Goal: Information Seeking & Learning: Learn about a topic

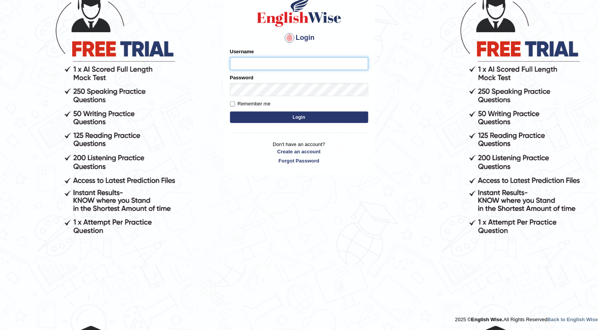
type input "0466985084"
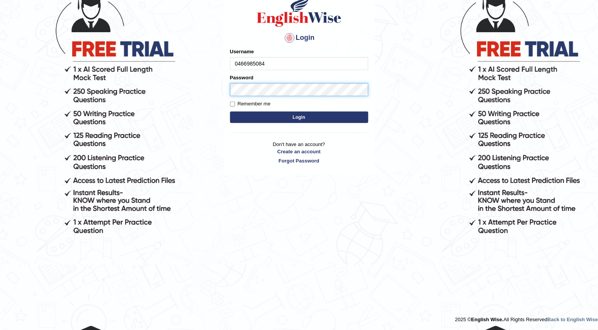
click at [299, 117] on button "Login" at bounding box center [299, 118] width 138 height 12
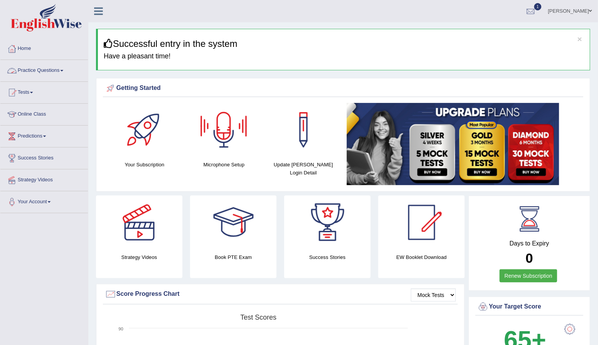
click at [62, 70] on link "Practice Questions" at bounding box center [44, 69] width 88 height 19
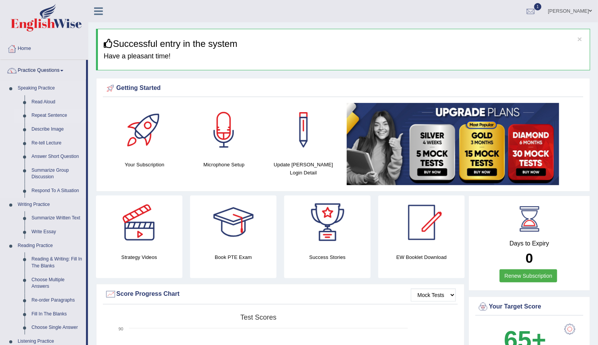
click at [56, 114] on link "Repeat Sentence" at bounding box center [57, 116] width 58 height 14
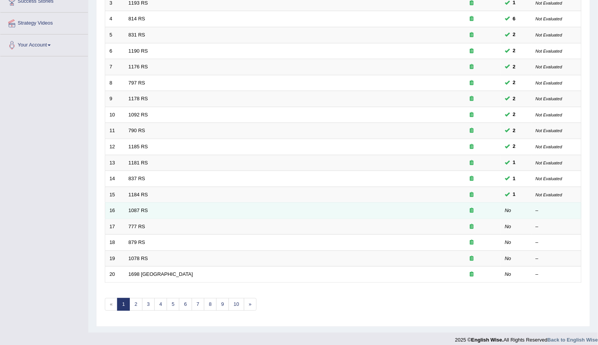
scroll to position [156, 0]
click at [134, 208] on link "1087 RS" at bounding box center [139, 211] width 20 height 6
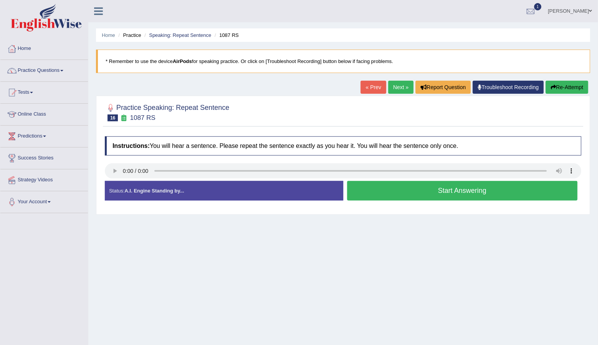
click at [111, 169] on audio at bounding box center [343, 170] width 476 height 15
click at [110, 170] on audio at bounding box center [343, 170] width 476 height 15
click at [398, 191] on button "Start Answering" at bounding box center [462, 191] width 231 height 20
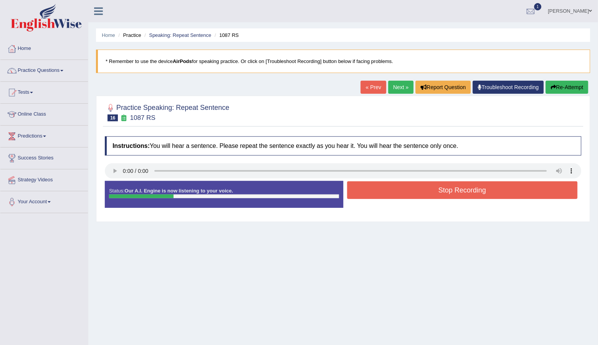
click at [398, 191] on button "Stop Recording" at bounding box center [462, 190] width 231 height 18
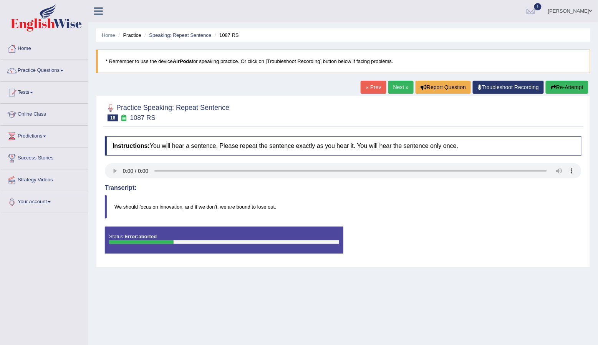
click at [113, 170] on audio at bounding box center [343, 170] width 476 height 15
click at [547, 170] on audio at bounding box center [343, 170] width 476 height 15
click at [572, 168] on audio at bounding box center [343, 170] width 476 height 15
click at [559, 170] on audio at bounding box center [343, 170] width 476 height 15
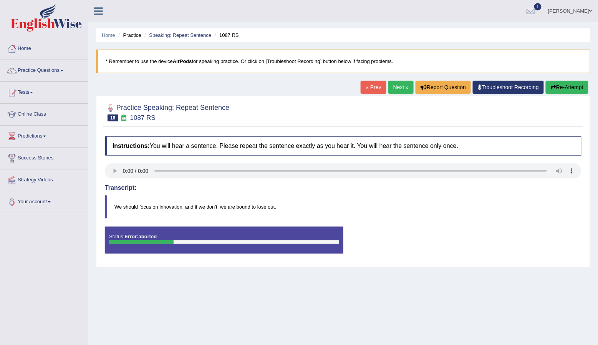
click at [572, 170] on audio at bounding box center [343, 170] width 476 height 15
click at [66, 67] on link "Practice Questions" at bounding box center [44, 69] width 88 height 19
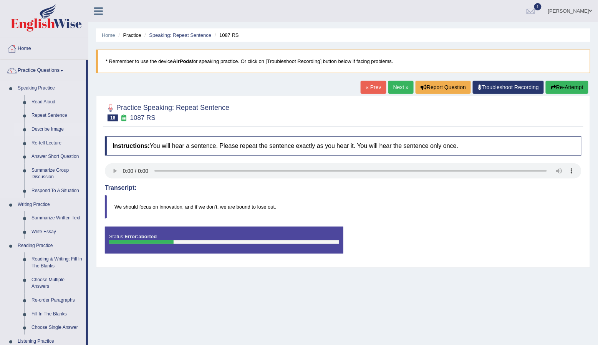
click at [51, 127] on link "Describe Image" at bounding box center [57, 129] width 58 height 14
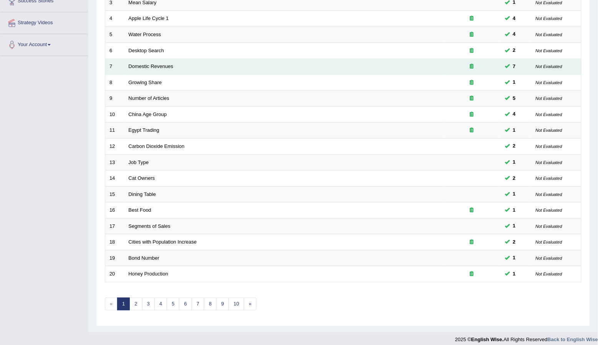
scroll to position [158, 0]
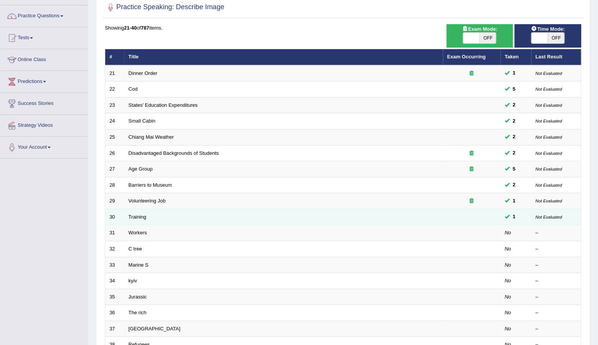
scroll to position [59, 0]
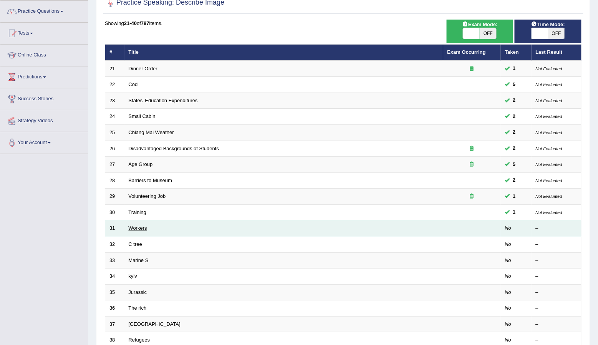
click at [140, 225] on link "Workers" at bounding box center [138, 228] width 18 height 6
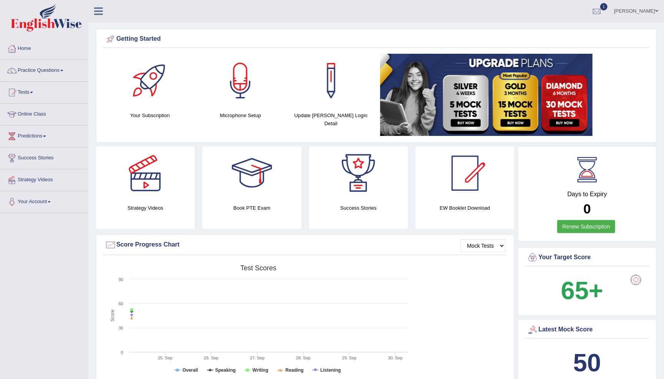
click at [354, 12] on ul "Rida Haidari Toggle navigation Username: 0466985084 Access Type: Online Subscri…" at bounding box center [462, 11] width 403 height 22
click at [60, 70] on link "Practice Questions" at bounding box center [44, 69] width 88 height 19
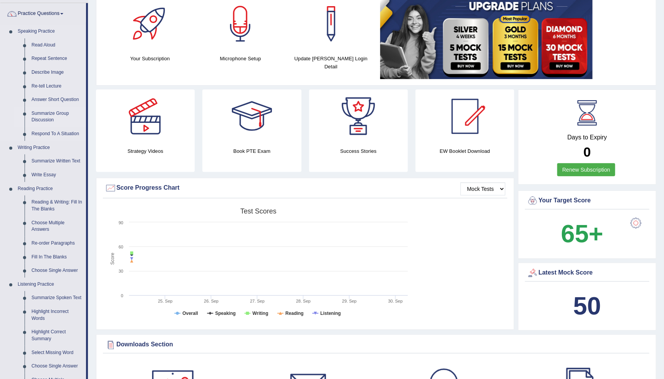
scroll to position [60, 0]
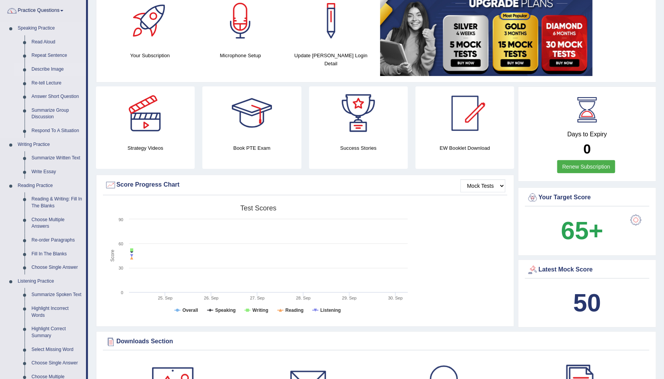
click at [49, 68] on link "Describe Image" at bounding box center [57, 70] width 58 height 14
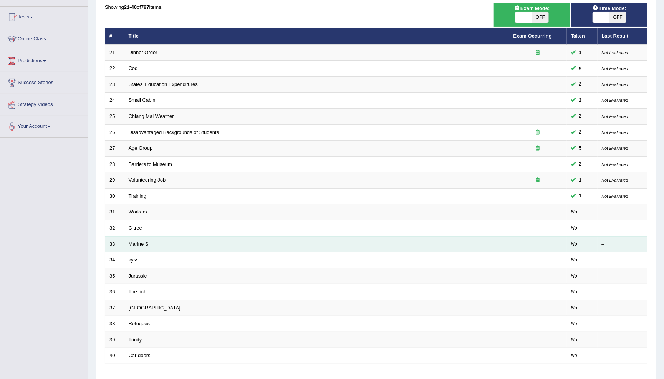
scroll to position [76, 0]
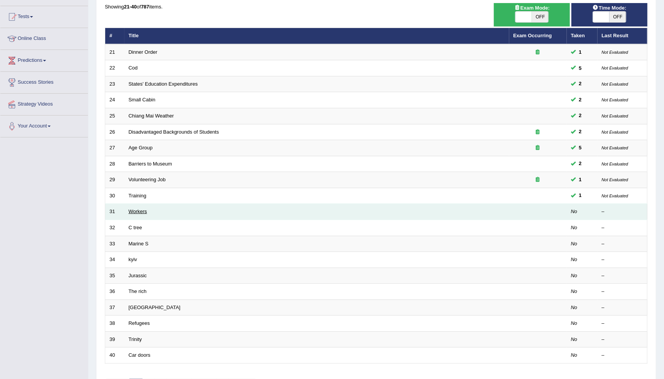
click at [137, 208] on link "Workers" at bounding box center [138, 211] width 18 height 6
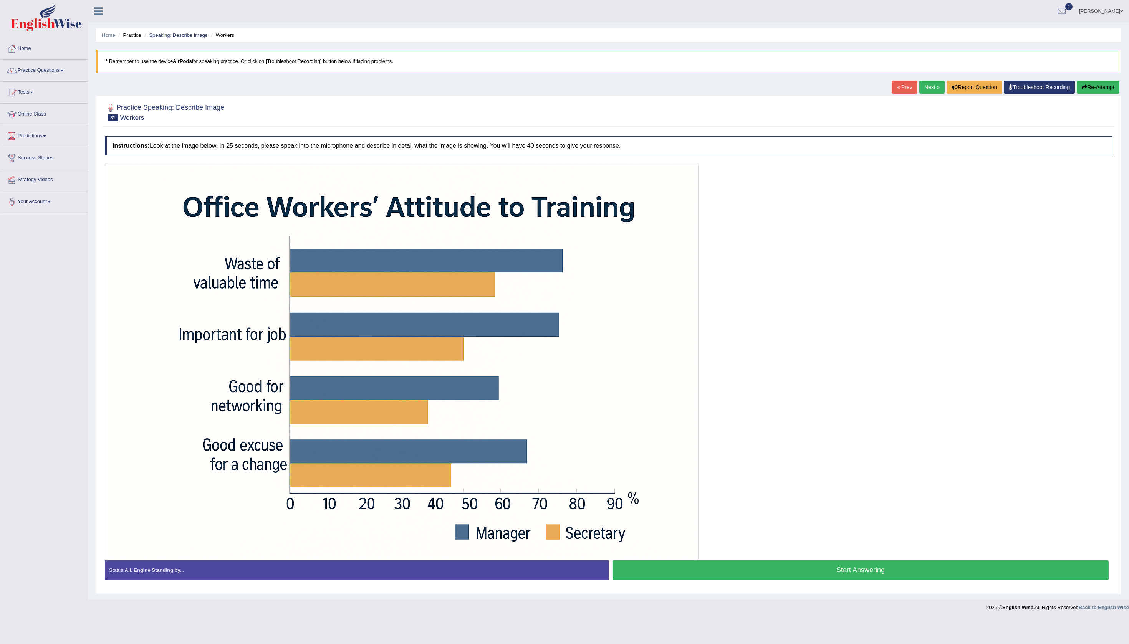
click at [663, 309] on div at bounding box center [608, 361] width 1007 height 397
click at [663, 378] on button "Start Answering" at bounding box center [860, 570] width 496 height 20
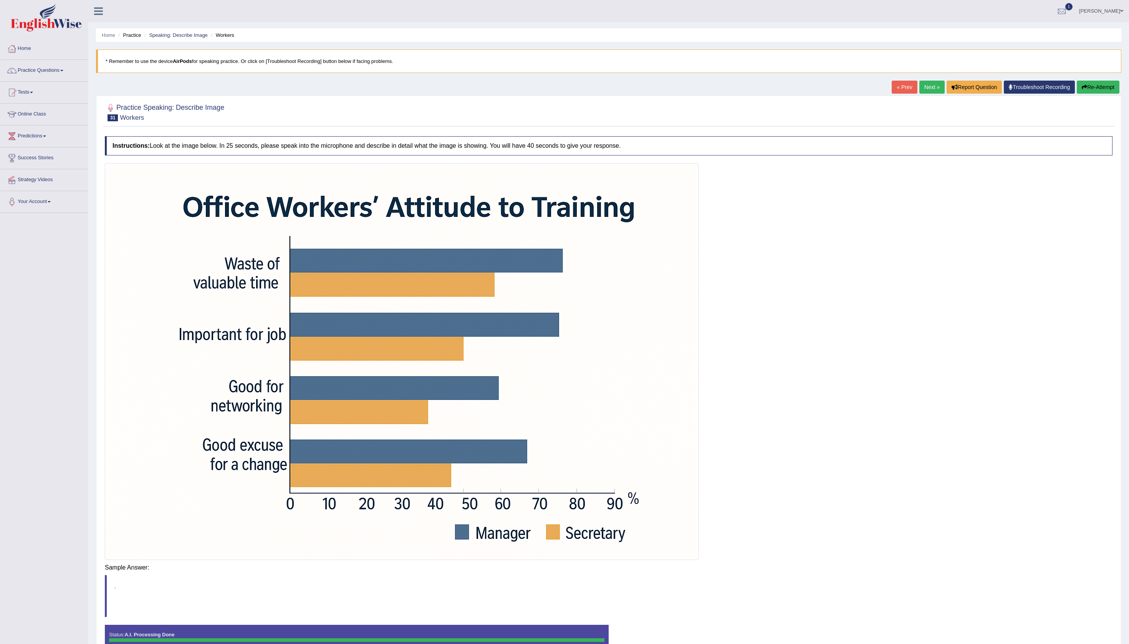
click at [663, 378] on div "Instructions: Look at the image below. In 25 seconds, please speak into the mic…" at bounding box center [608, 396] width 1011 height 529
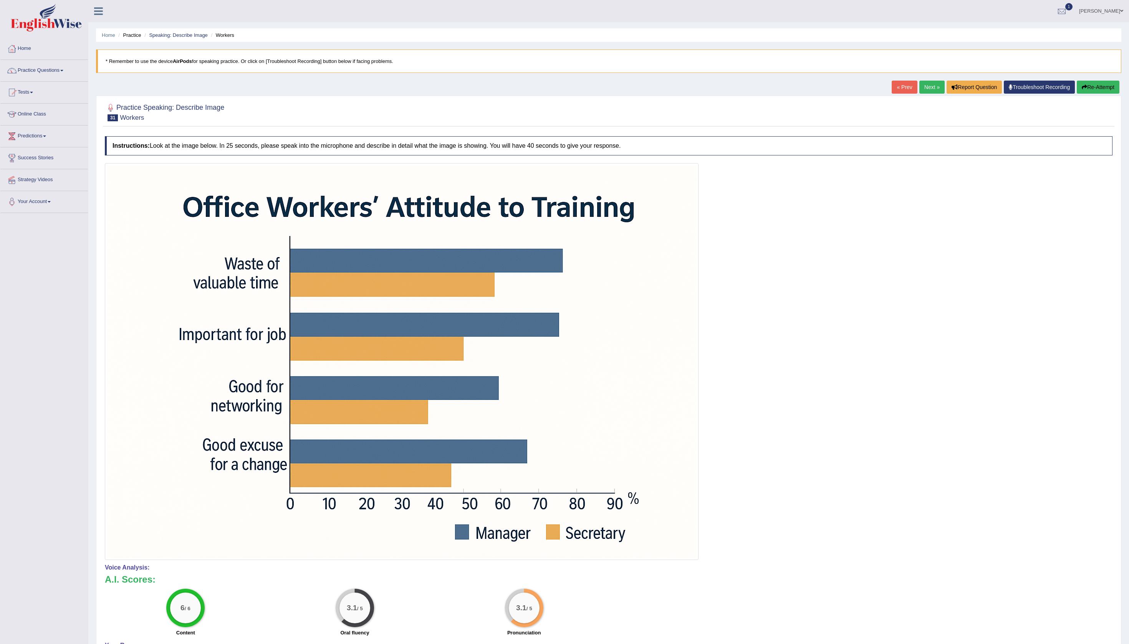
click at [663, 94] on button "Re-Attempt" at bounding box center [1097, 87] width 43 height 13
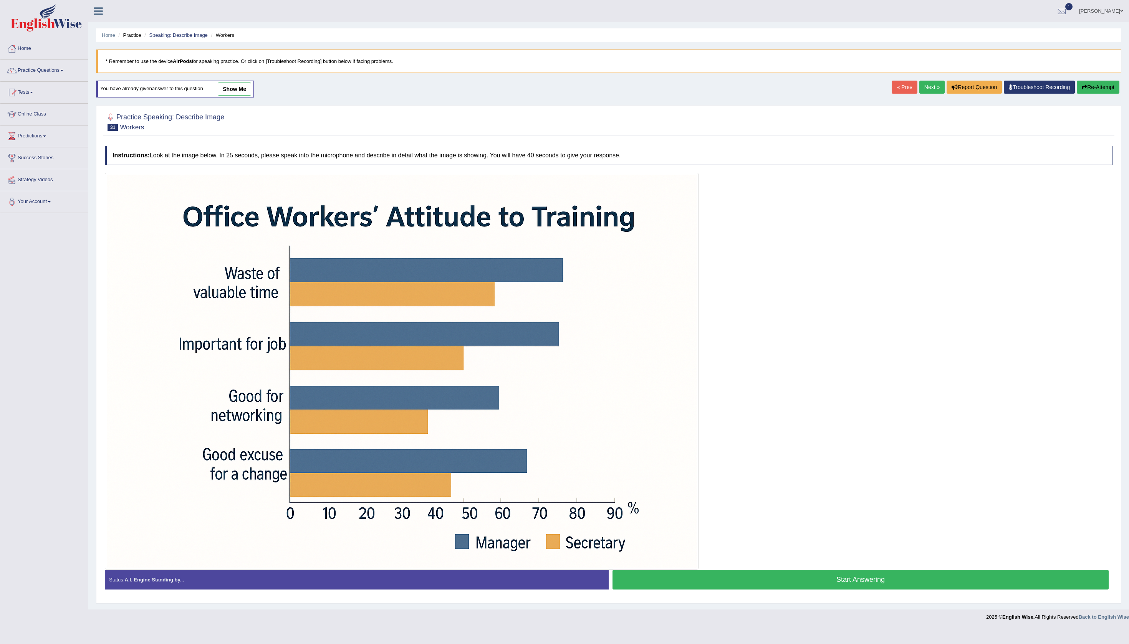
scroll to position [6, 0]
click at [799, 586] on button "Start Answering" at bounding box center [860, 580] width 496 height 20
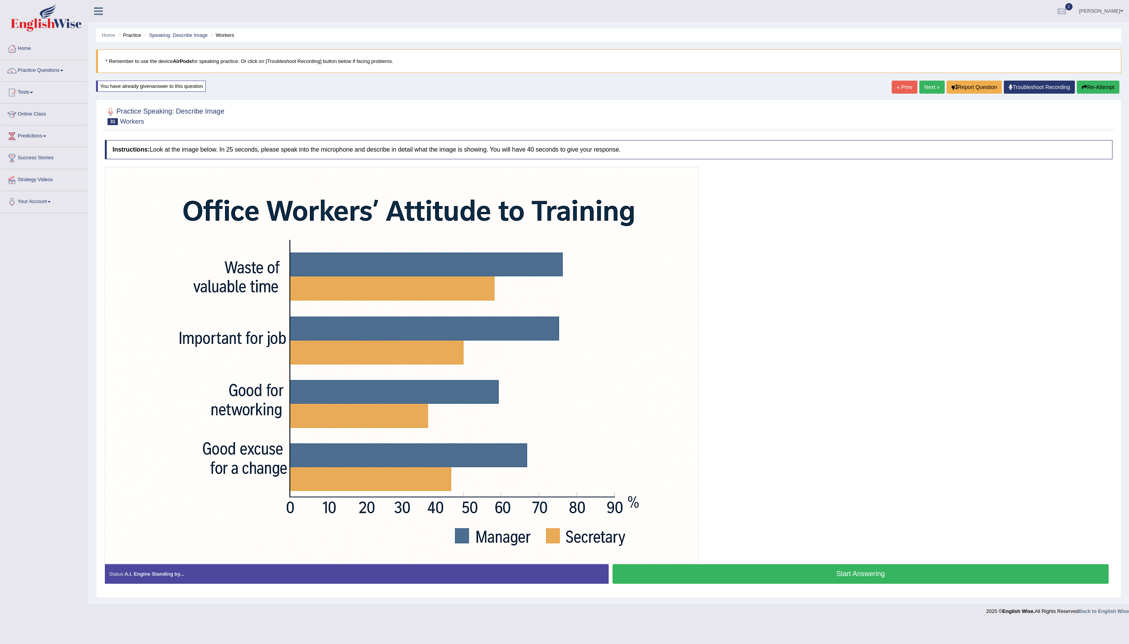
scroll to position [1, 0]
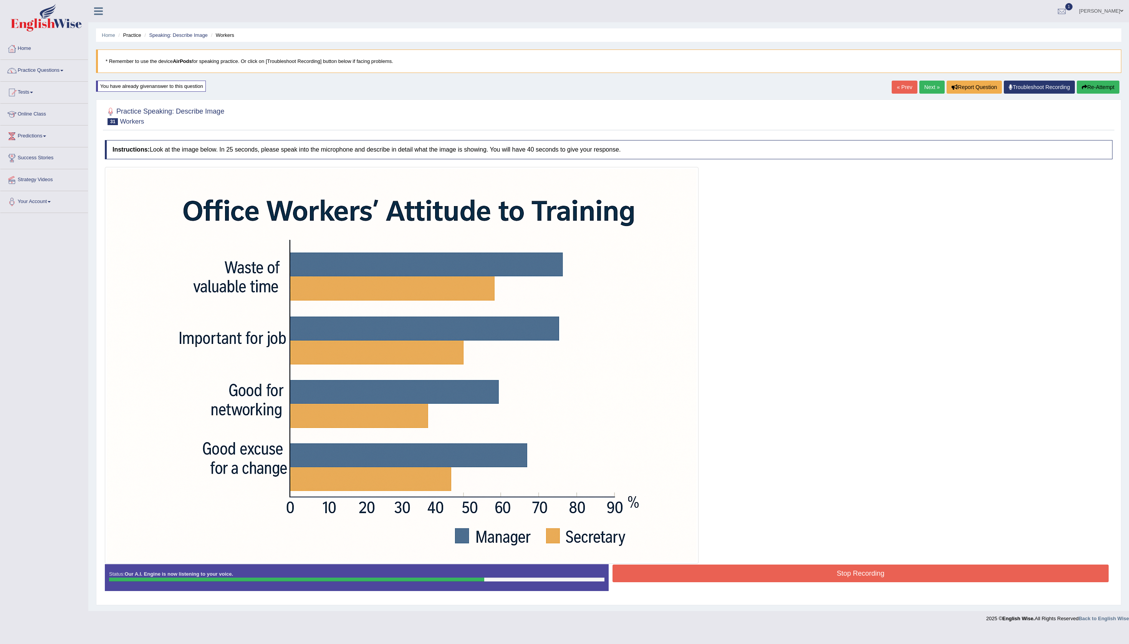
click at [773, 582] on button "Stop Recording" at bounding box center [860, 574] width 496 height 18
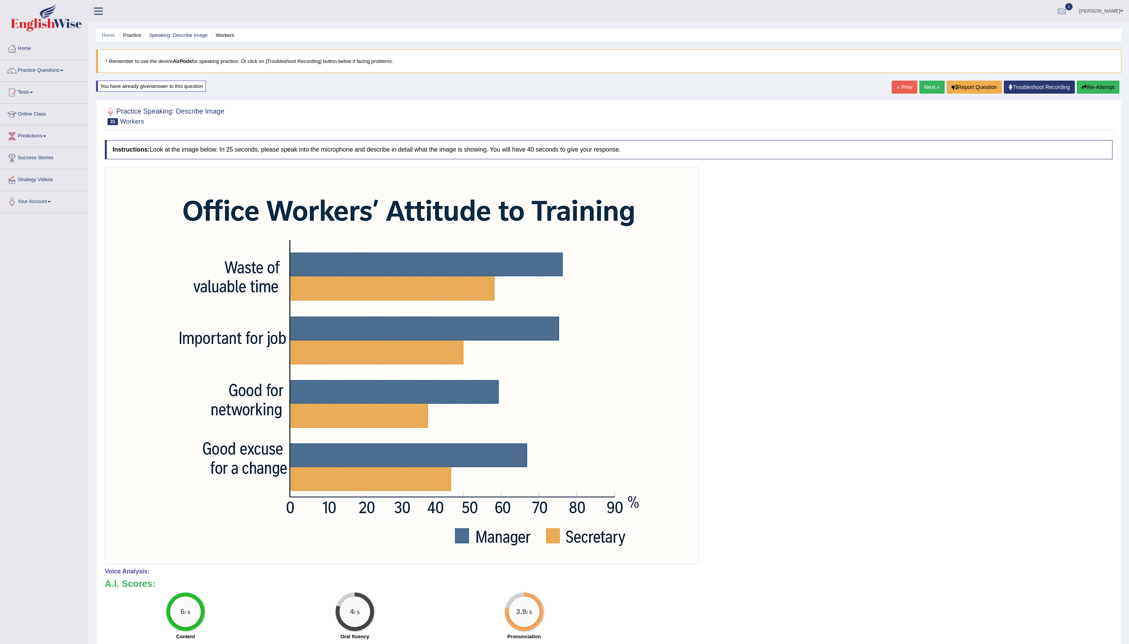
scroll to position [0, 0]
click at [919, 93] on link "Next »" at bounding box center [931, 87] width 25 height 13
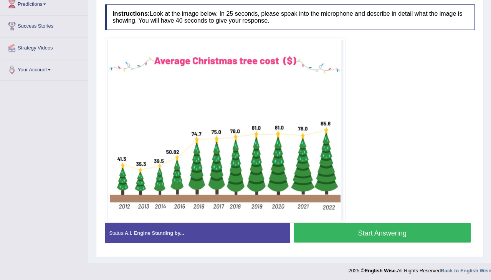
scroll to position [132, 0]
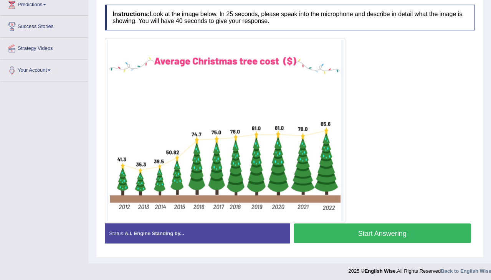
click at [376, 232] on button "Start Answering" at bounding box center [382, 233] width 177 height 20
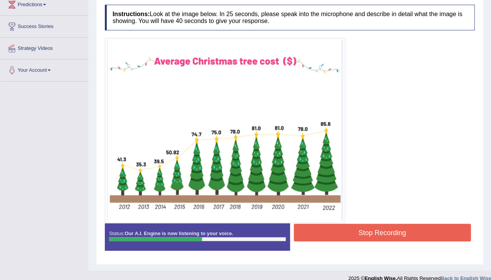
click at [378, 234] on button "Stop Recording" at bounding box center [382, 233] width 177 height 18
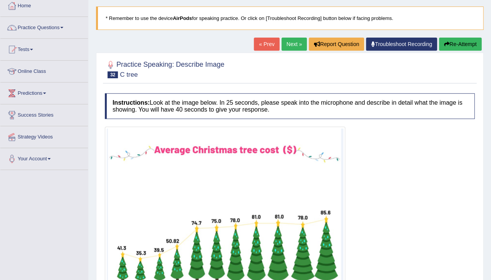
scroll to position [43, 0]
click at [464, 43] on button "Re-Attempt" at bounding box center [460, 44] width 43 height 13
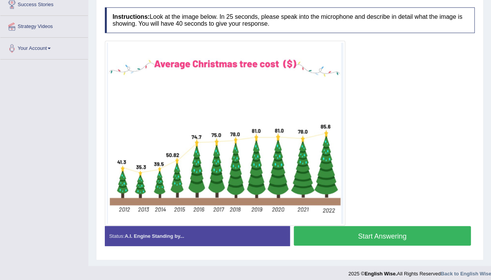
scroll to position [154, 0]
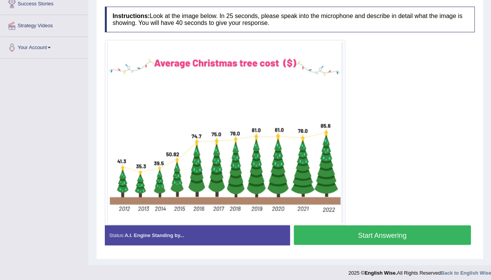
click at [348, 234] on button "Start Answering" at bounding box center [382, 235] width 177 height 20
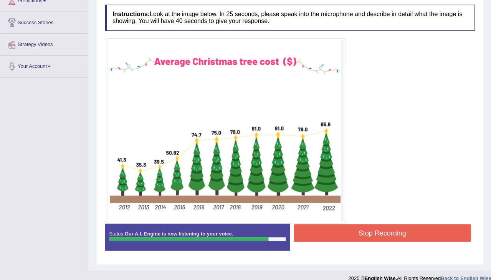
click at [360, 231] on button "Stop Recording" at bounding box center [382, 233] width 177 height 18
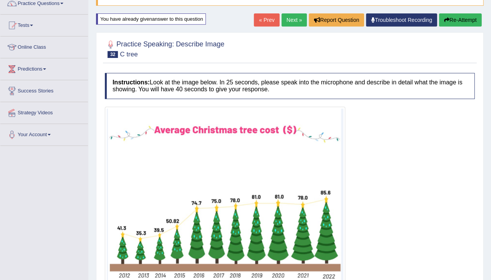
scroll to position [66, 0]
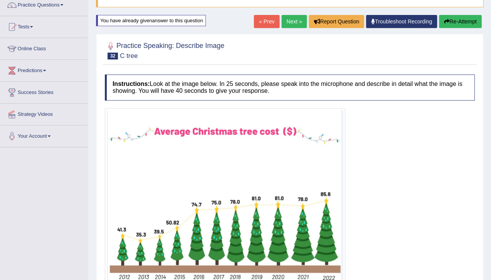
click at [452, 20] on button "Re-Attempt" at bounding box center [460, 21] width 43 height 13
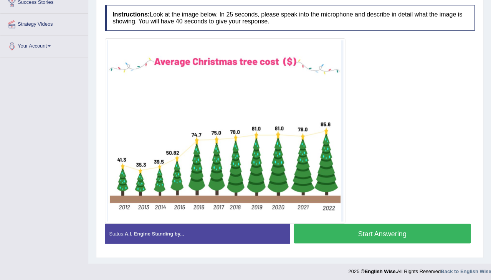
scroll to position [156, 0]
click at [359, 234] on button "Start Answering" at bounding box center [382, 234] width 177 height 20
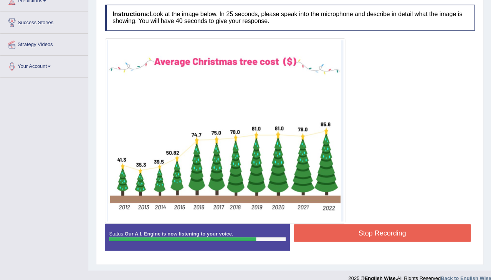
click at [345, 233] on button "Stop Recording" at bounding box center [382, 233] width 177 height 18
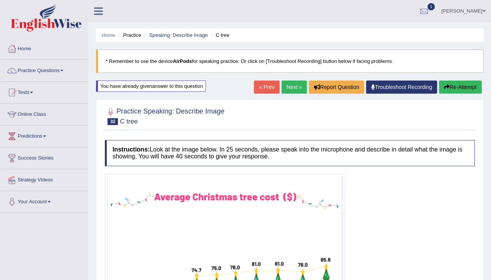
scroll to position [0, 0]
click at [286, 88] on link "Next »" at bounding box center [293, 87] width 25 height 13
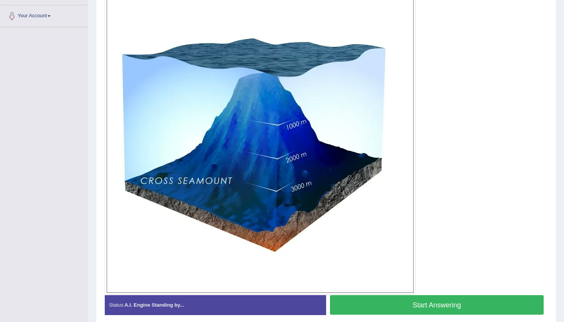
scroll to position [186, 0]
click at [429, 280] on button "Start Answering" at bounding box center [437, 305] width 214 height 20
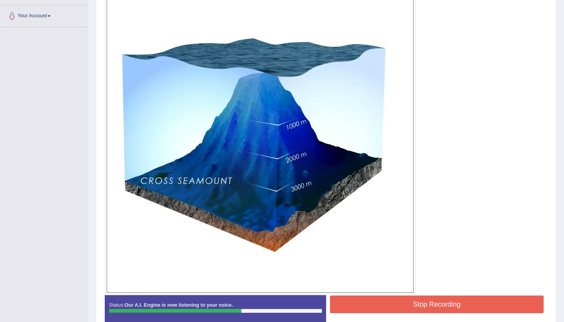
click at [440, 280] on button "Stop Recording" at bounding box center [437, 305] width 214 height 18
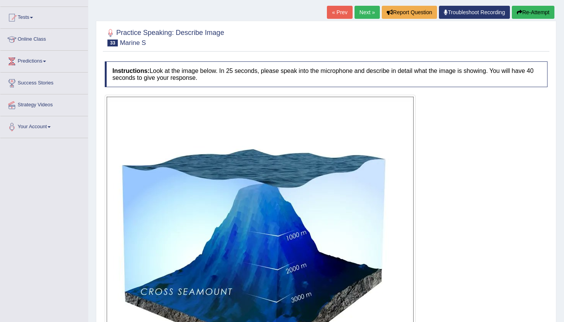
scroll to position [74, 0]
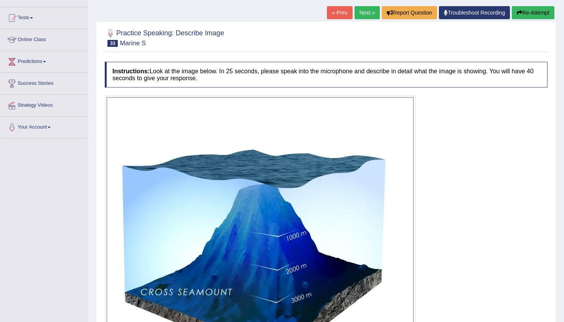
click at [362, 12] on link "Next »" at bounding box center [367, 12] width 25 height 13
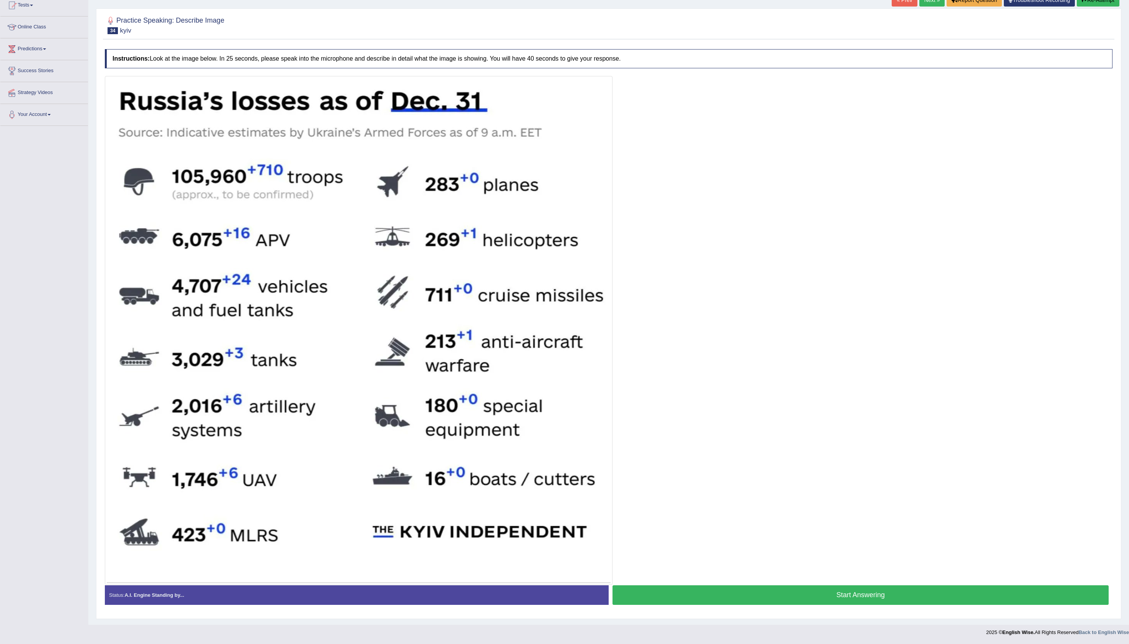
scroll to position [107, 0]
click at [564, 322] on button "Start Answering" at bounding box center [860, 595] width 496 height 20
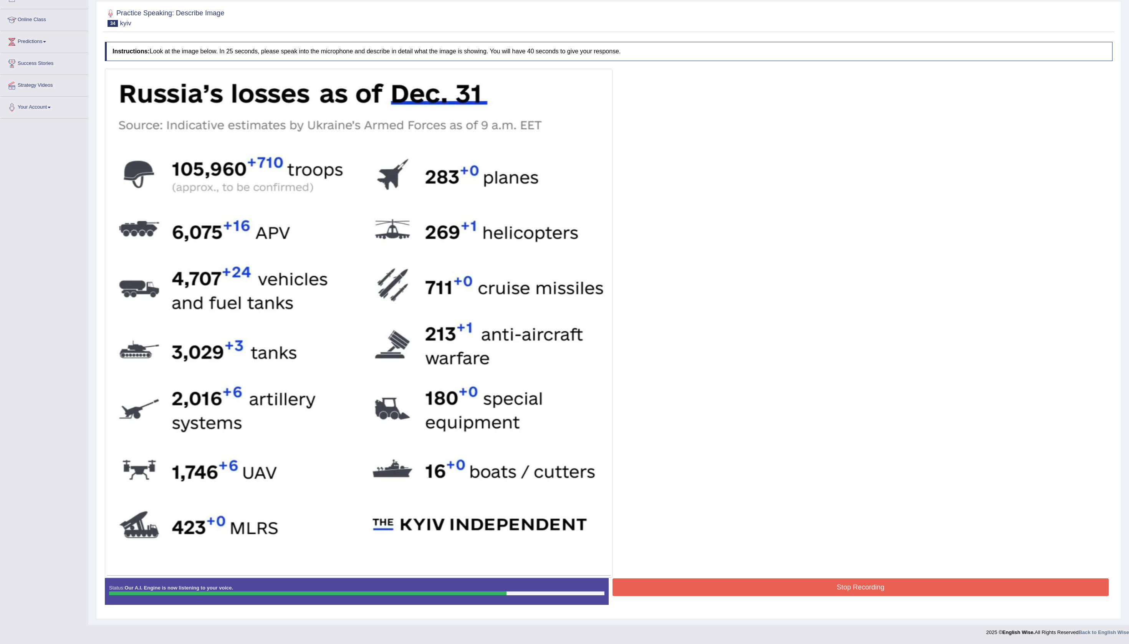
click at [564, 322] on button "Stop Recording" at bounding box center [860, 587] width 496 height 18
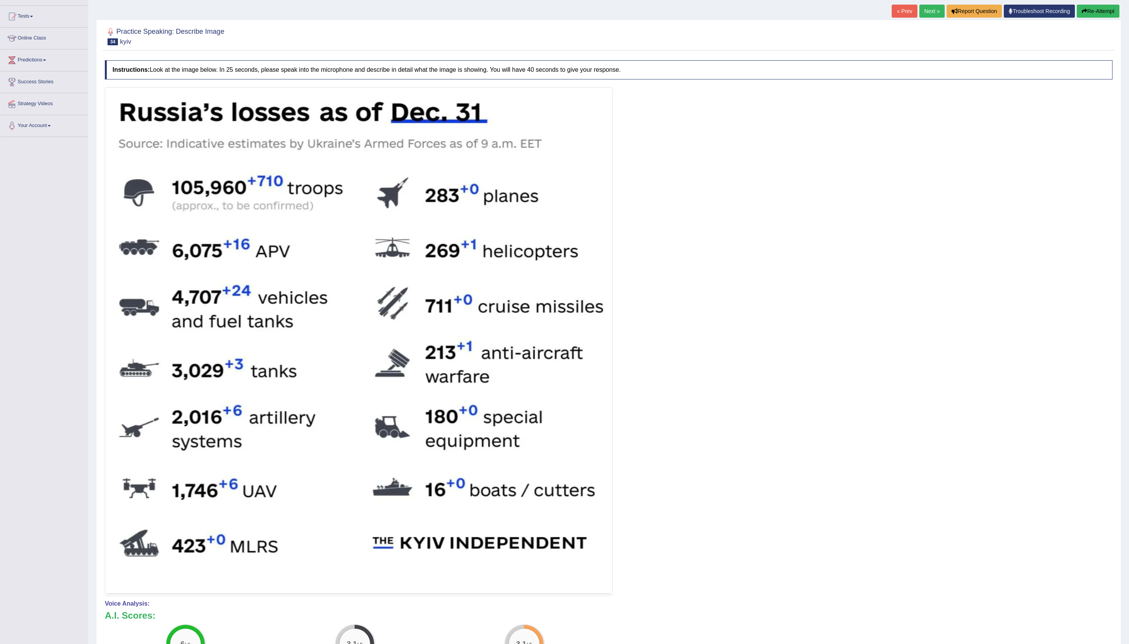
scroll to position [78, 0]
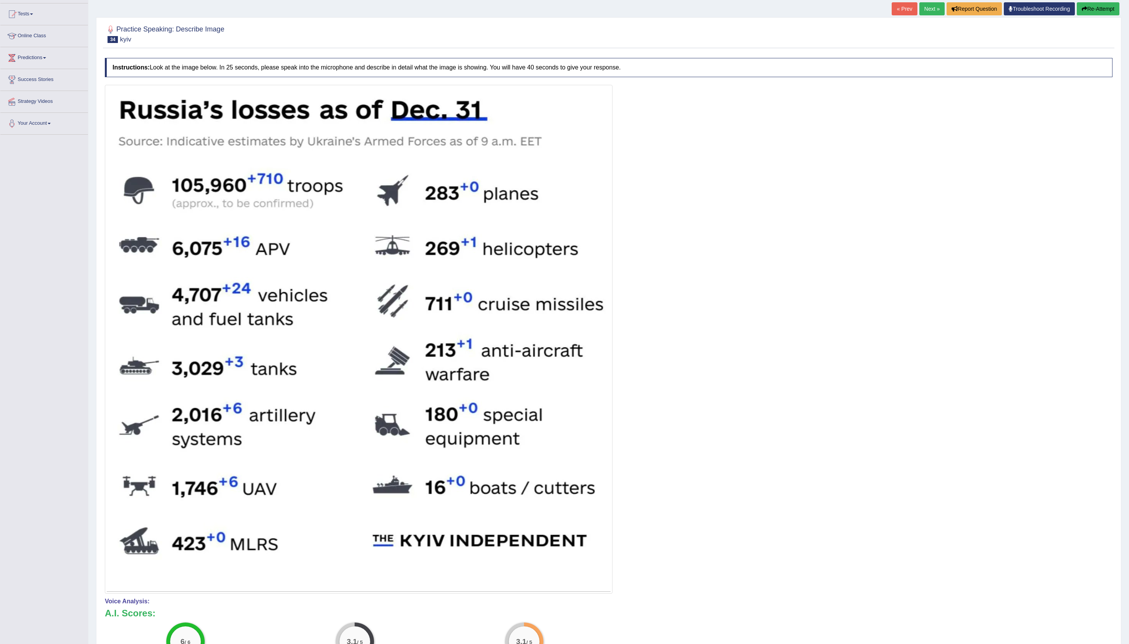
click at [564, 15] on button "Re-Attempt" at bounding box center [1097, 8] width 43 height 13
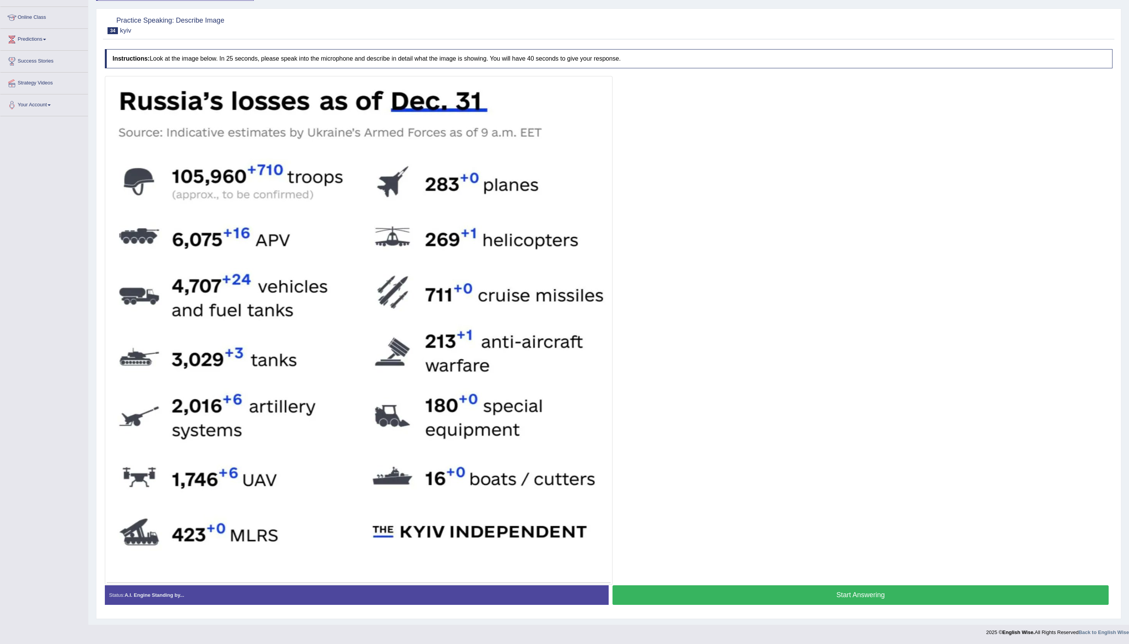
scroll to position [114, 0]
click at [840, 590] on button "Start Answering" at bounding box center [860, 595] width 496 height 20
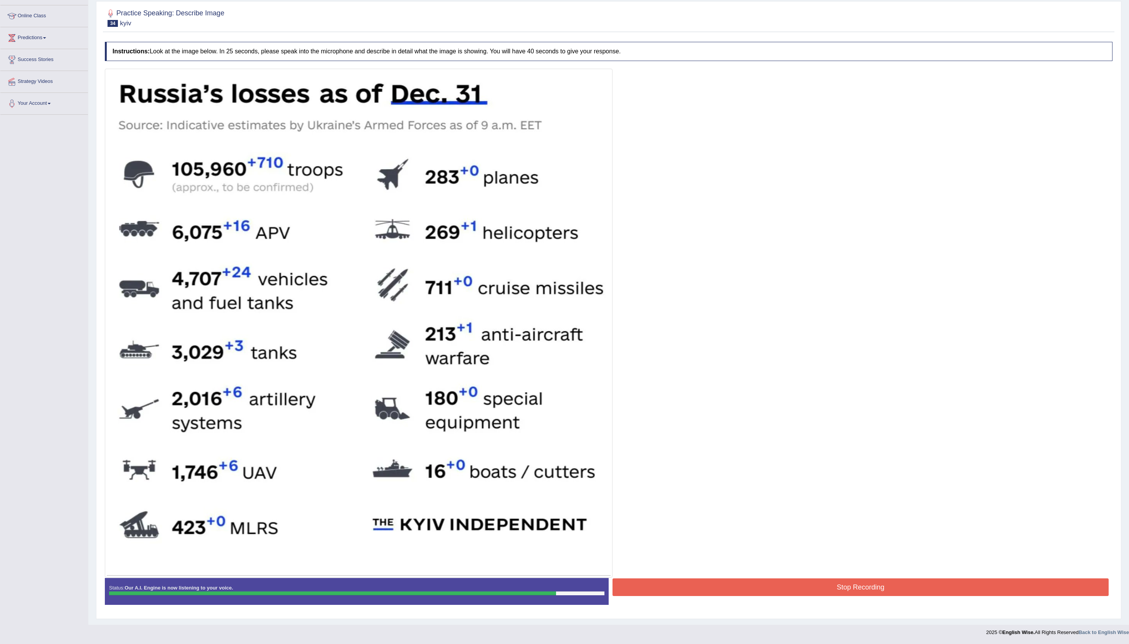
click at [840, 590] on button "Stop Recording" at bounding box center [860, 587] width 496 height 18
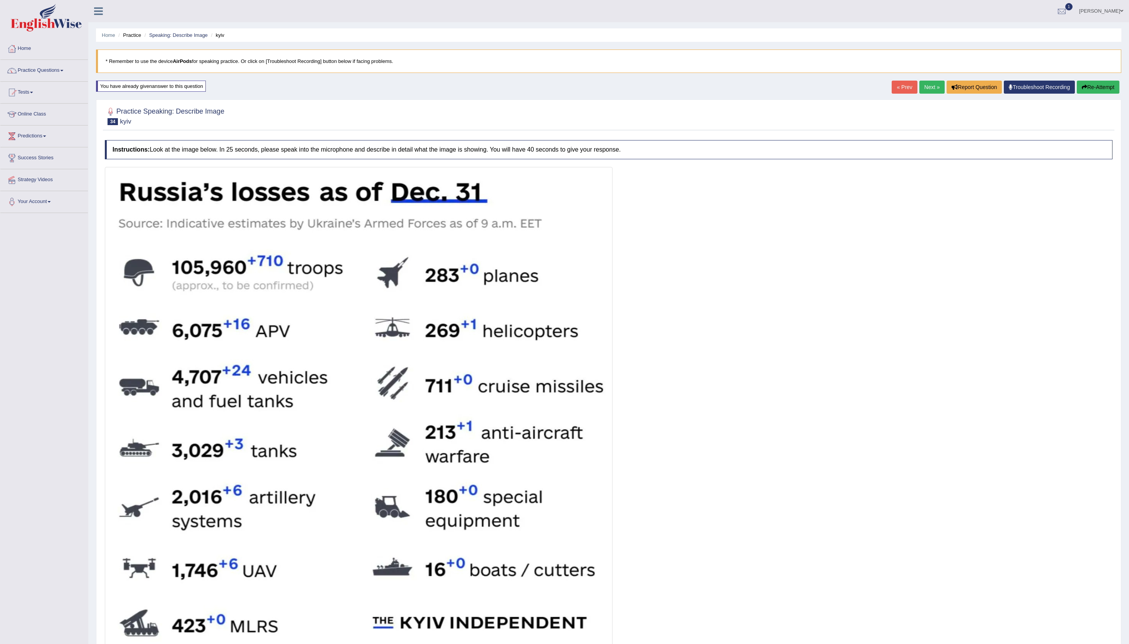
scroll to position [0, 0]
click at [919, 94] on link "Next »" at bounding box center [931, 87] width 25 height 13
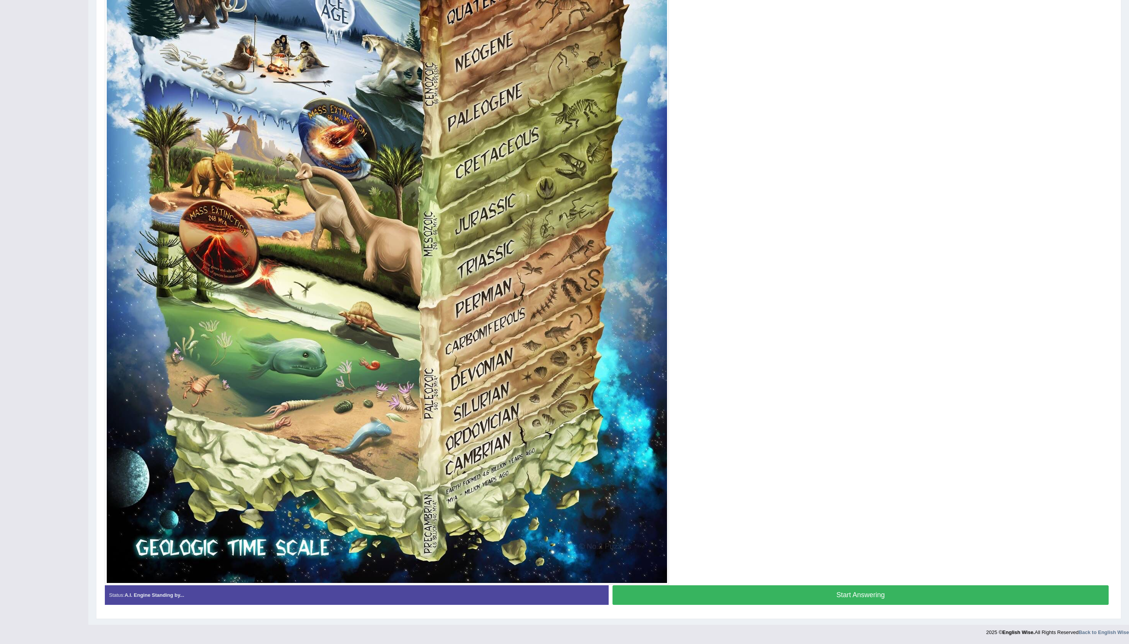
scroll to position [388, 0]
click at [854, 587] on button "Start Answering" at bounding box center [860, 595] width 496 height 20
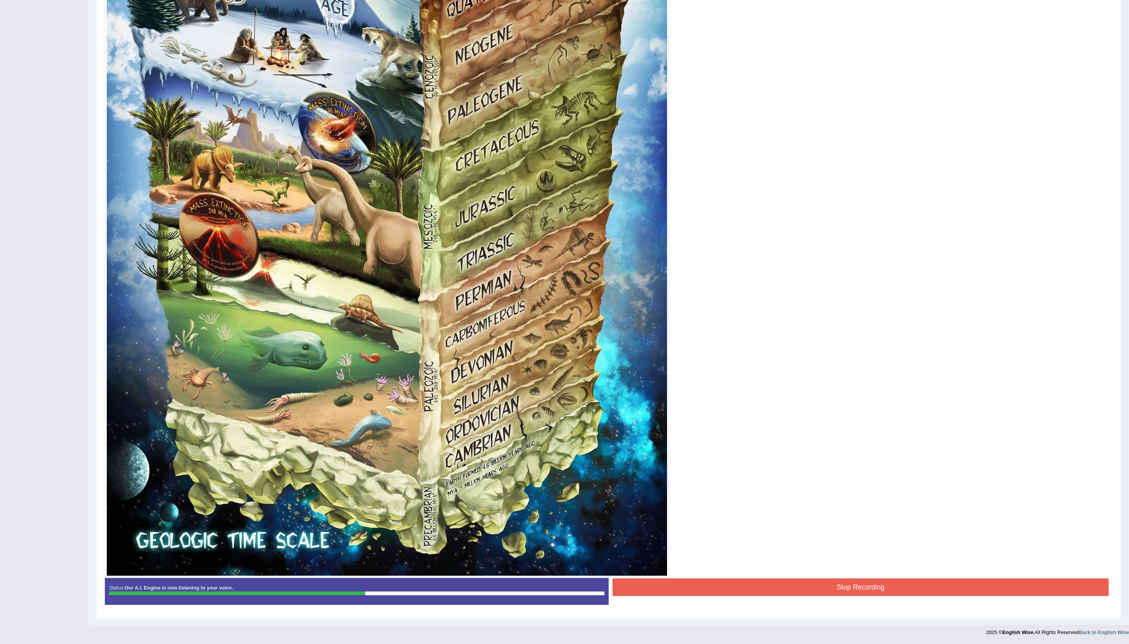
scroll to position [396, 0]
click at [716, 583] on button "Stop Recording" at bounding box center [860, 587] width 496 height 18
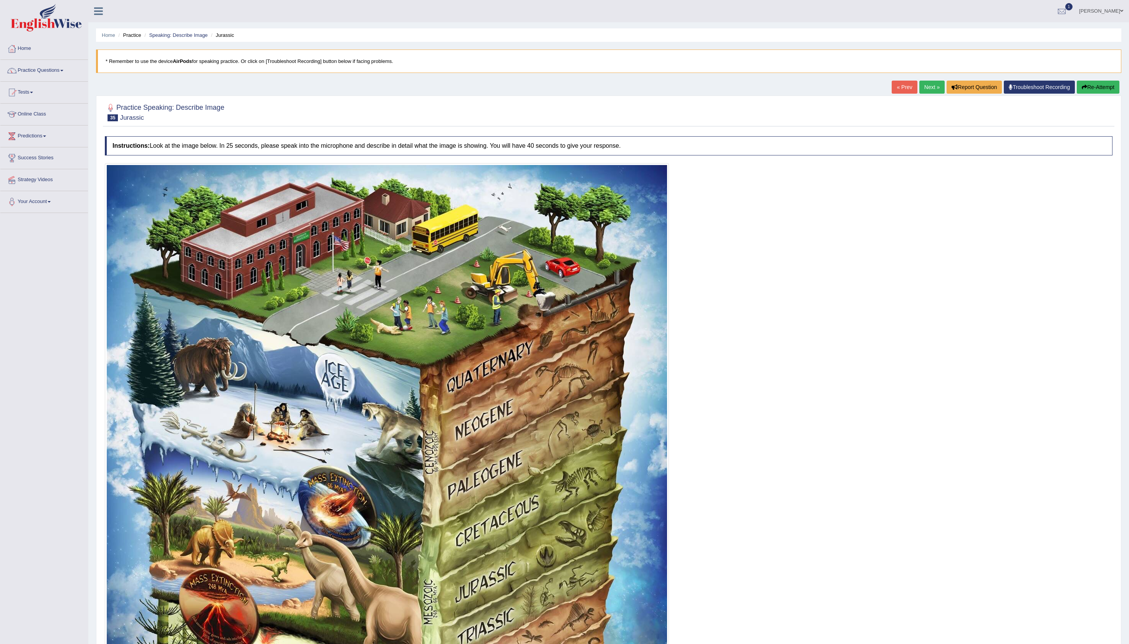
scroll to position [0, 0]
click at [919, 94] on link "Next »" at bounding box center [931, 87] width 25 height 13
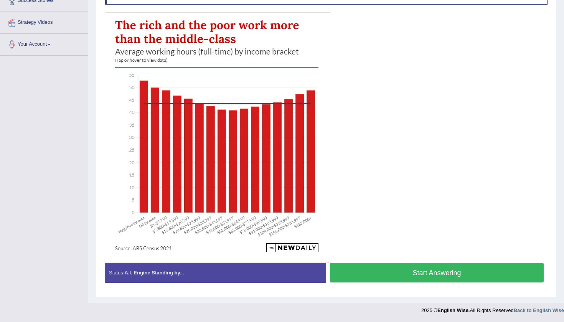
scroll to position [157, 0]
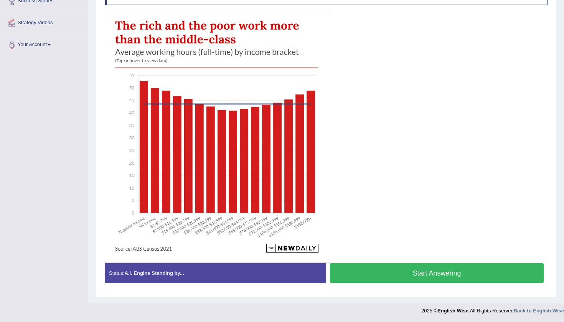
click at [397, 274] on button "Start Answering" at bounding box center [437, 273] width 214 height 20
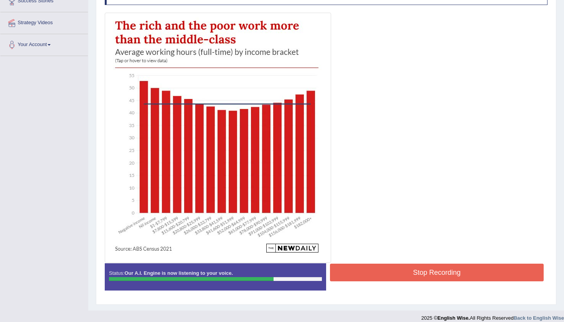
click at [394, 274] on button "Stop Recording" at bounding box center [437, 273] width 214 height 18
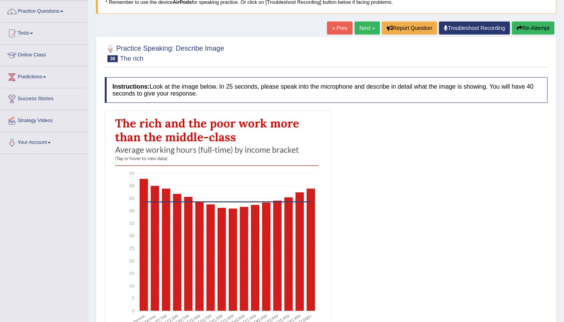
scroll to position [58, 0]
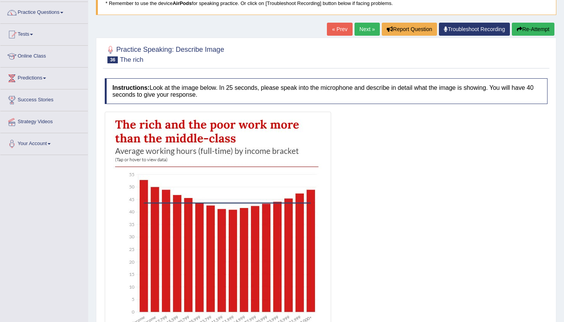
click at [519, 30] on icon "button" at bounding box center [519, 28] width 5 height 5
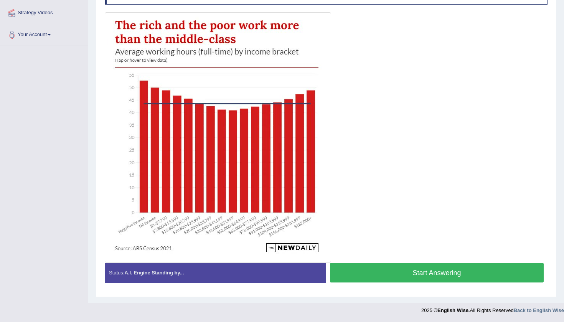
scroll to position [167, 0]
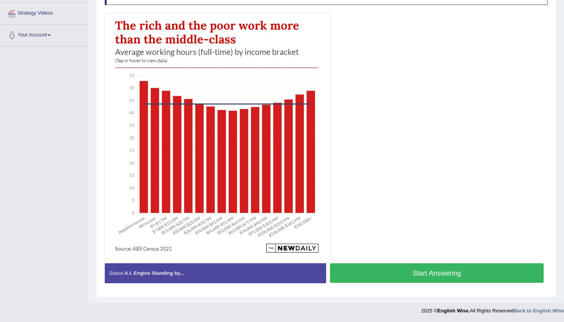
click at [392, 276] on button "Start Answering" at bounding box center [437, 273] width 214 height 20
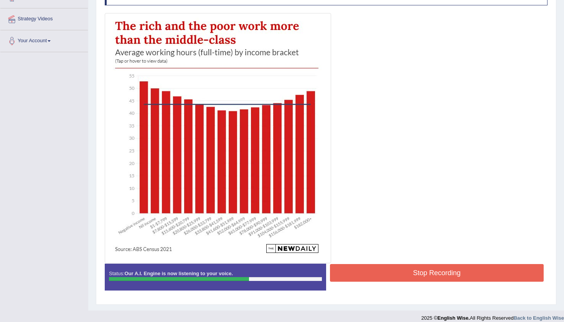
click at [426, 270] on button "Stop Recording" at bounding box center [437, 273] width 214 height 18
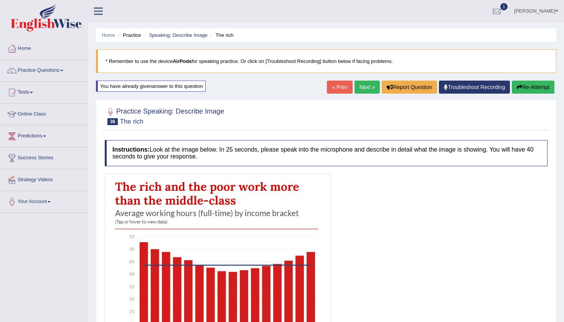
scroll to position [0, 0]
click at [363, 89] on link "Next »" at bounding box center [367, 87] width 25 height 13
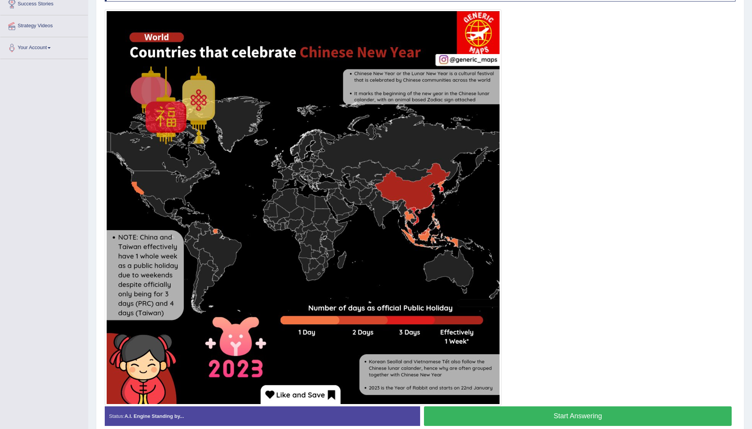
scroll to position [151, 0]
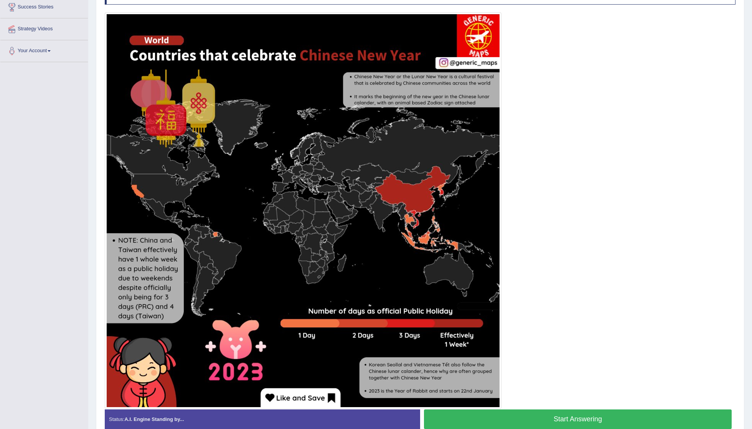
click at [564, 322] on button "Start Answering" at bounding box center [578, 420] width 308 height 20
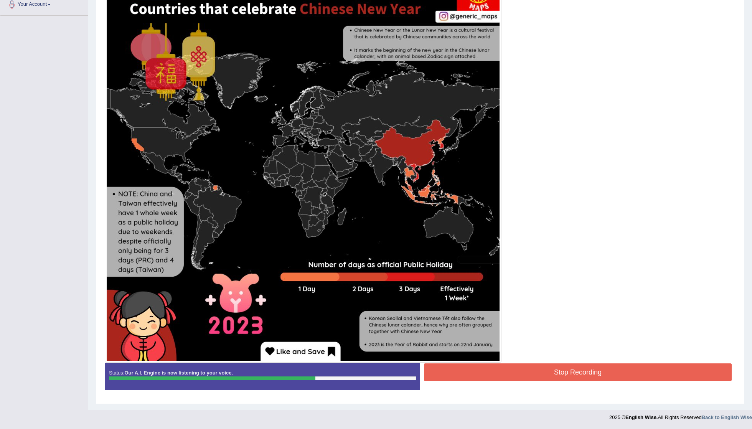
scroll to position [199, 0]
click at [510, 322] on button "Stop Recording" at bounding box center [578, 373] width 308 height 18
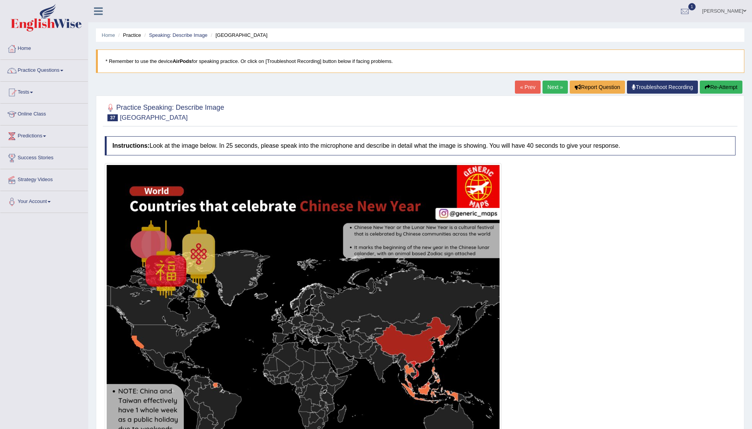
scroll to position [0, 0]
click at [550, 88] on link "Next »" at bounding box center [555, 87] width 25 height 13
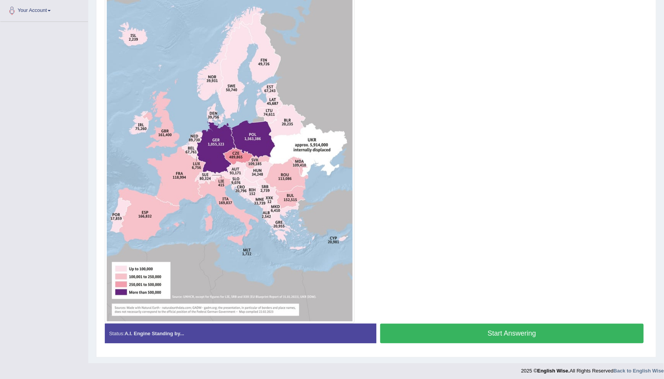
scroll to position [193, 0]
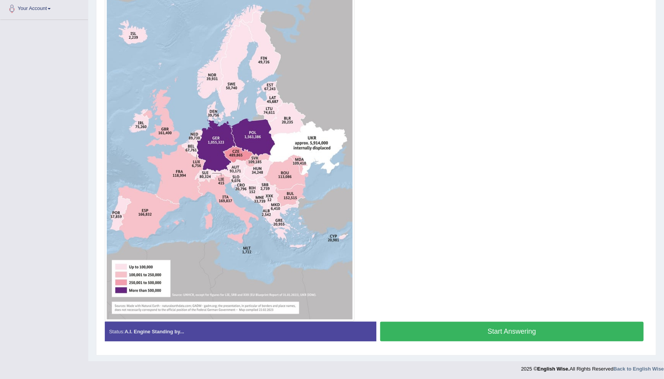
click at [517, 337] on button "Start Answering" at bounding box center [512, 332] width 264 height 20
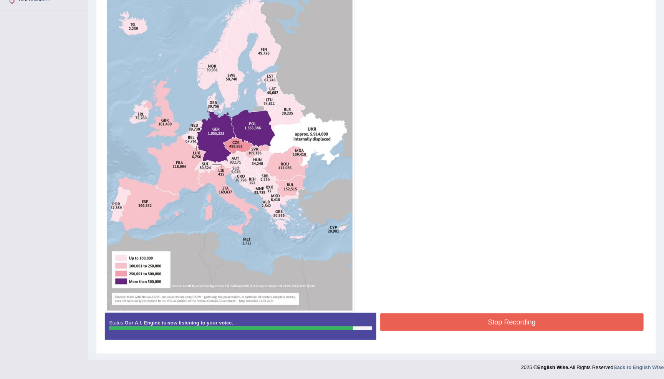
scroll to position [208, 0]
click at [459, 318] on button "Stop Recording" at bounding box center [512, 322] width 264 height 18
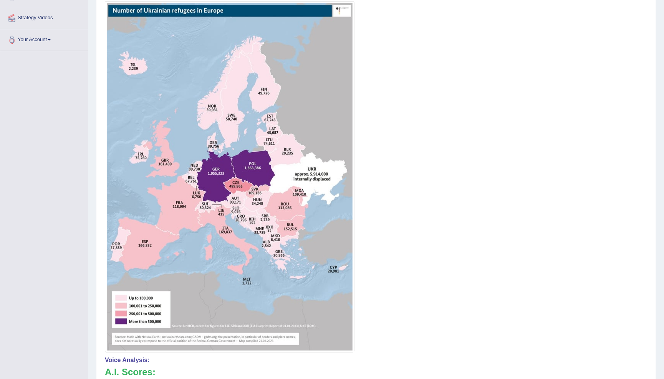
scroll to position [162, 0]
